Goal: Check status: Check status

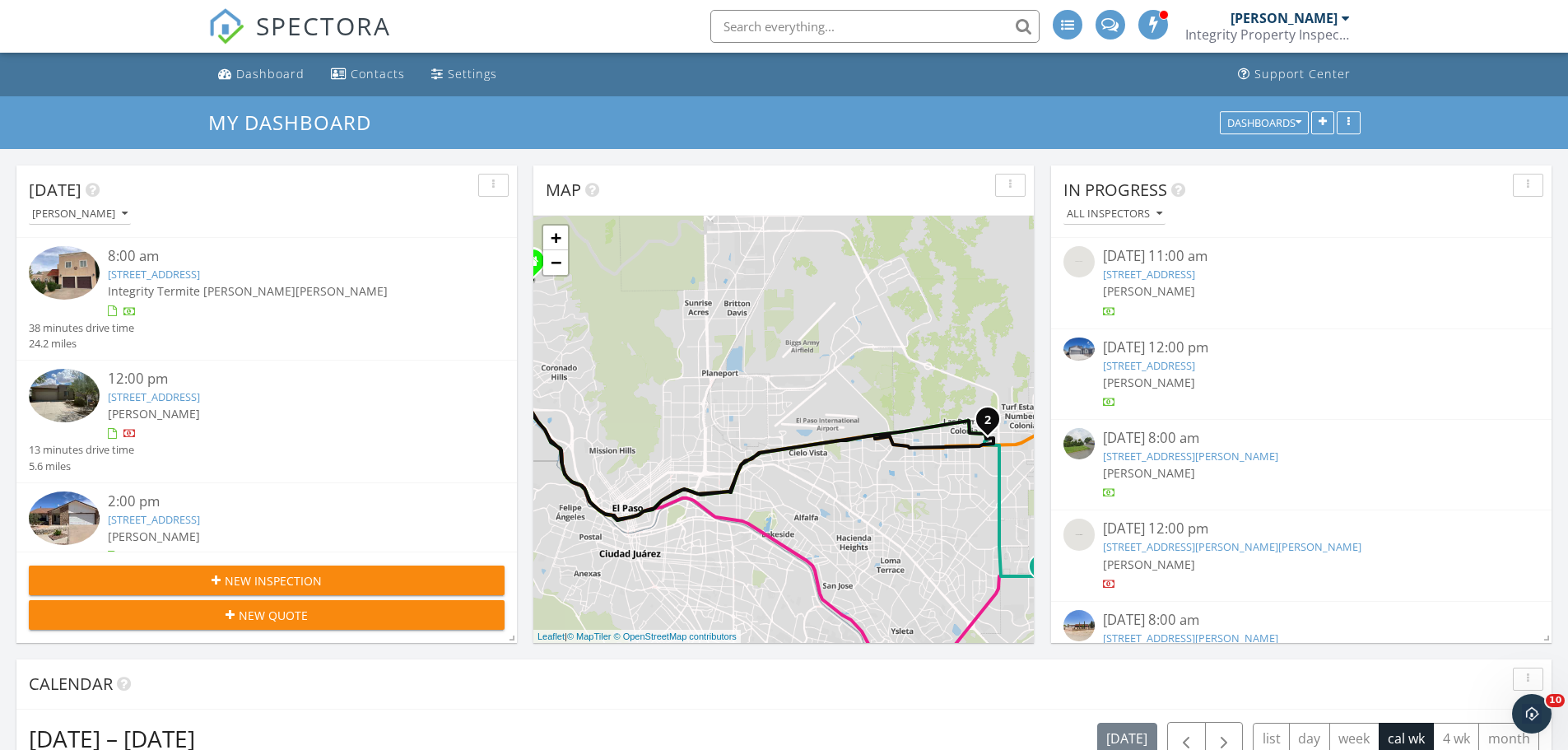
click at [200, 277] on link "7205 San Marino Dr, El Paso, TX 79912" at bounding box center [153, 274] width 92 height 15
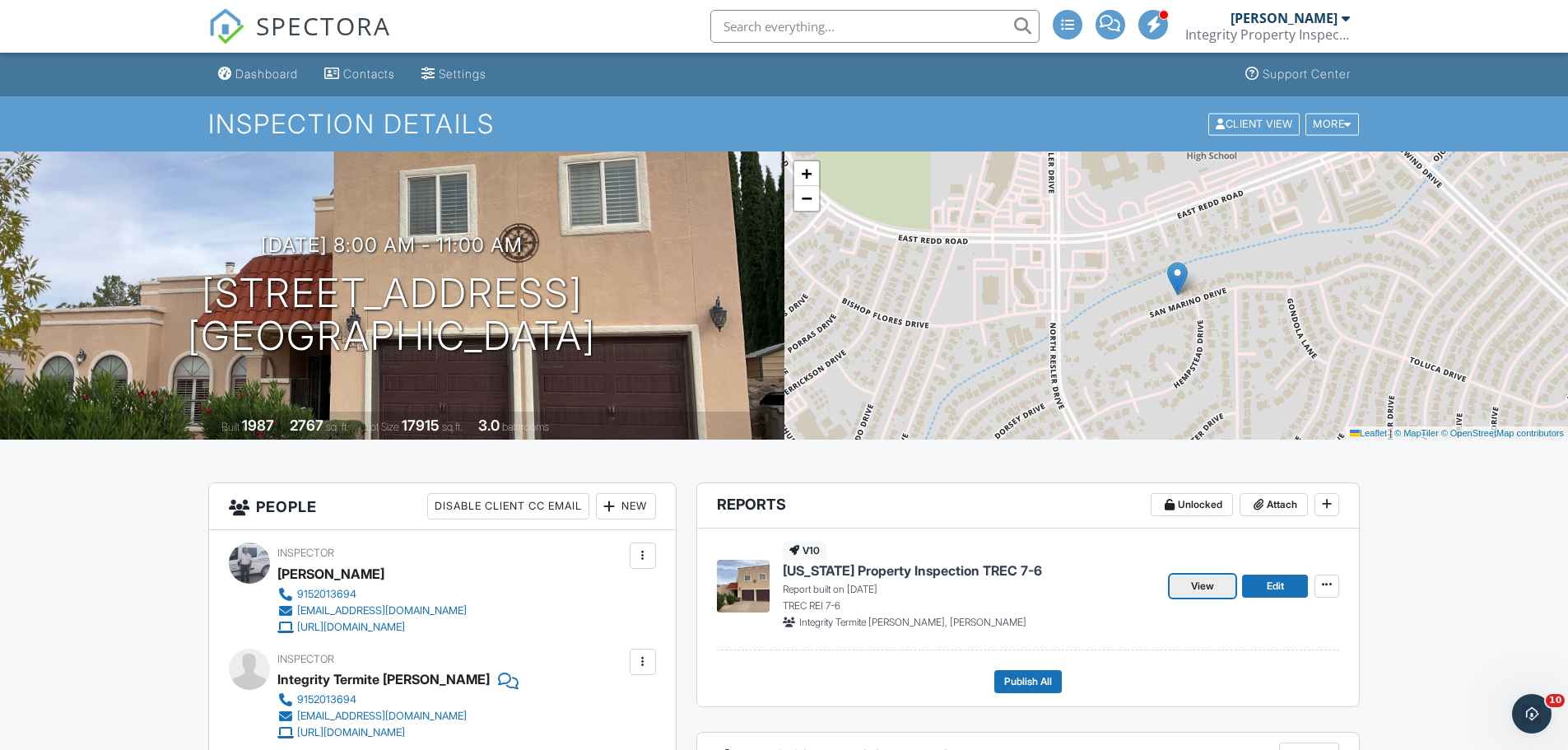
click at [1206, 582] on span "View" at bounding box center [1202, 586] width 23 height 16
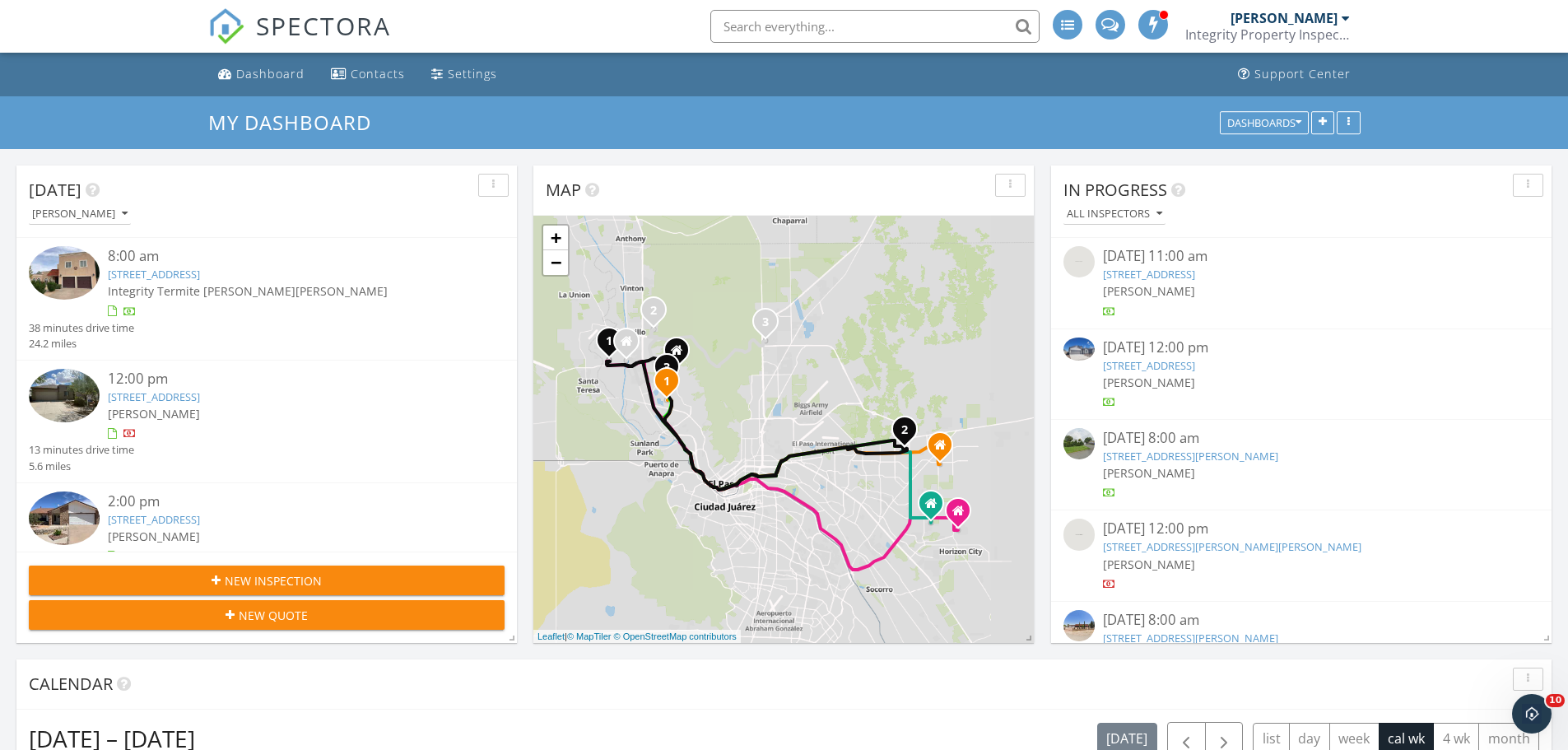
click at [199, 396] on link "7520 Eagle Vista Dr, El Paso, TX 79911" at bounding box center [153, 396] width 92 height 15
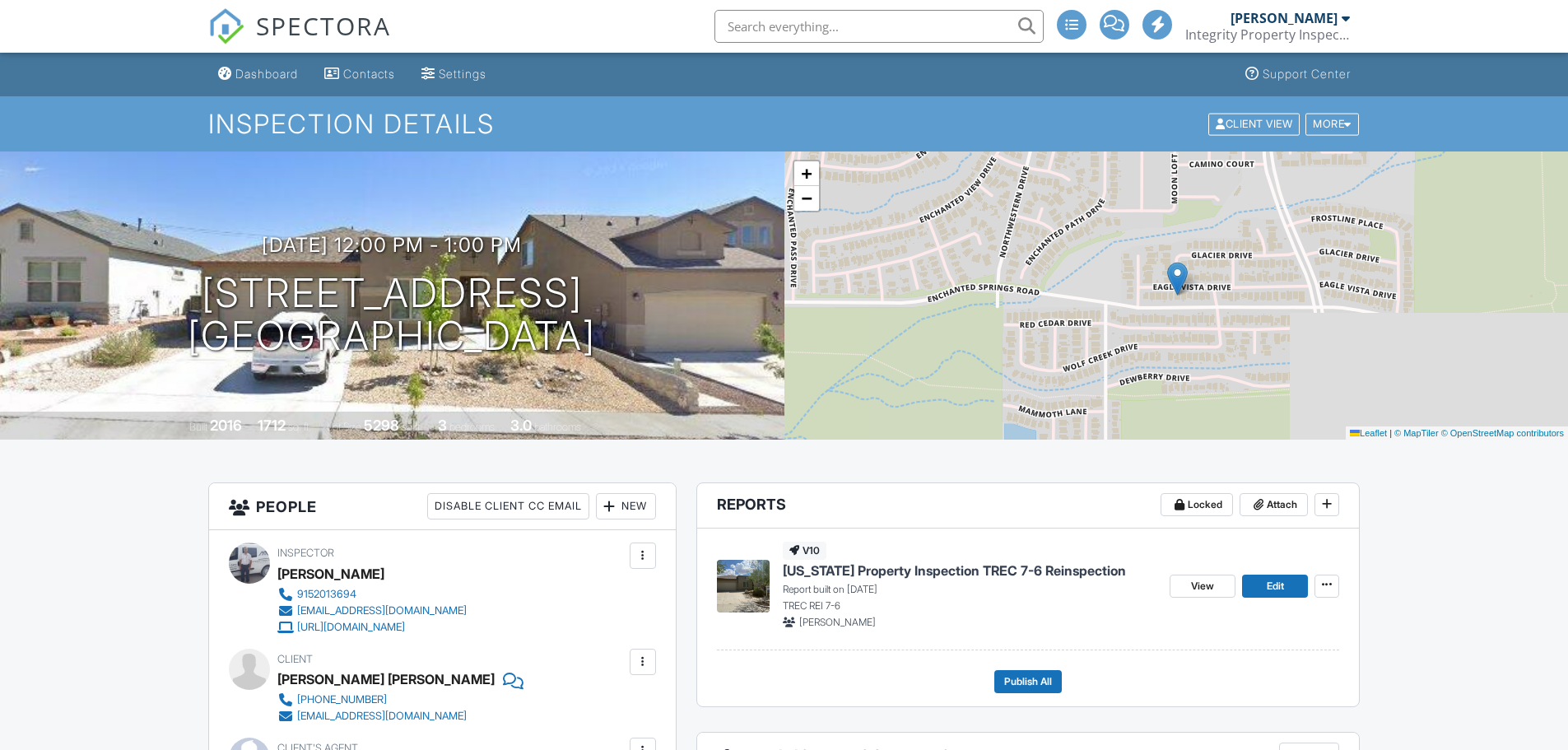
click at [1205, 573] on div "View Edit" at bounding box center [1254, 585] width 170 height 87
click at [1202, 584] on span "View" at bounding box center [1202, 586] width 23 height 16
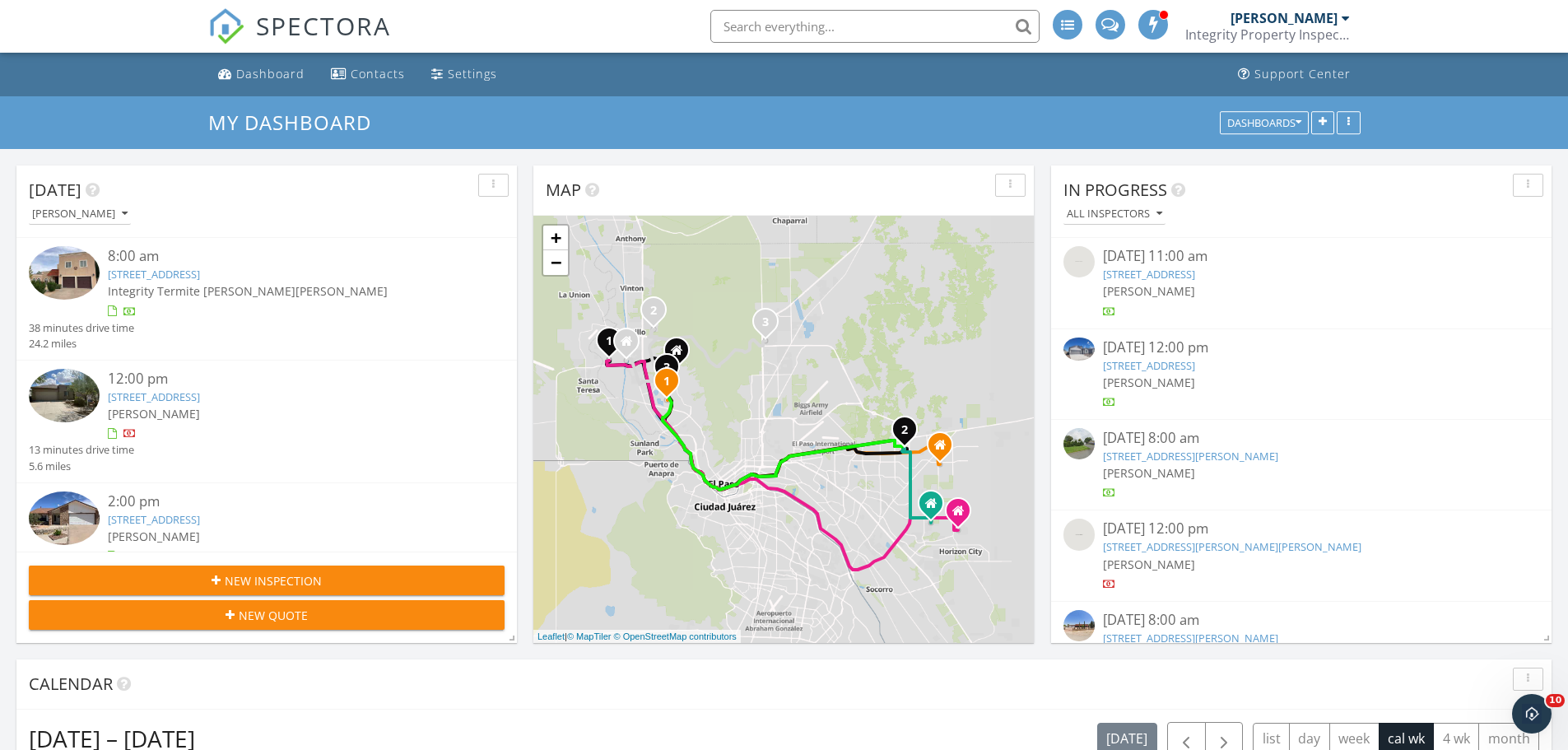
click at [200, 520] on link "[STREET_ADDRESS]" at bounding box center [153, 519] width 92 height 15
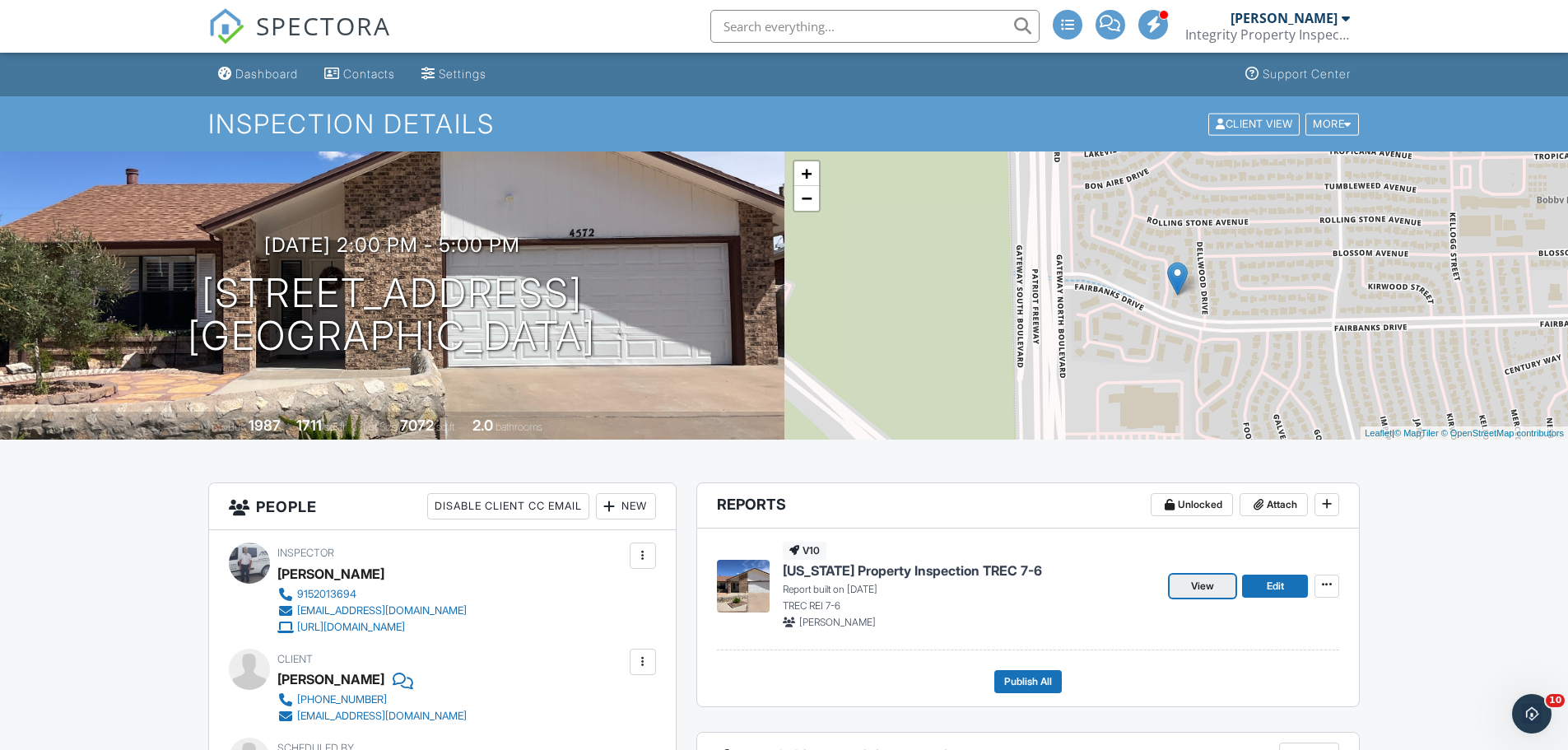
click at [1212, 586] on span "View" at bounding box center [1202, 586] width 23 height 16
